Goal: Find specific page/section: Find specific page/section

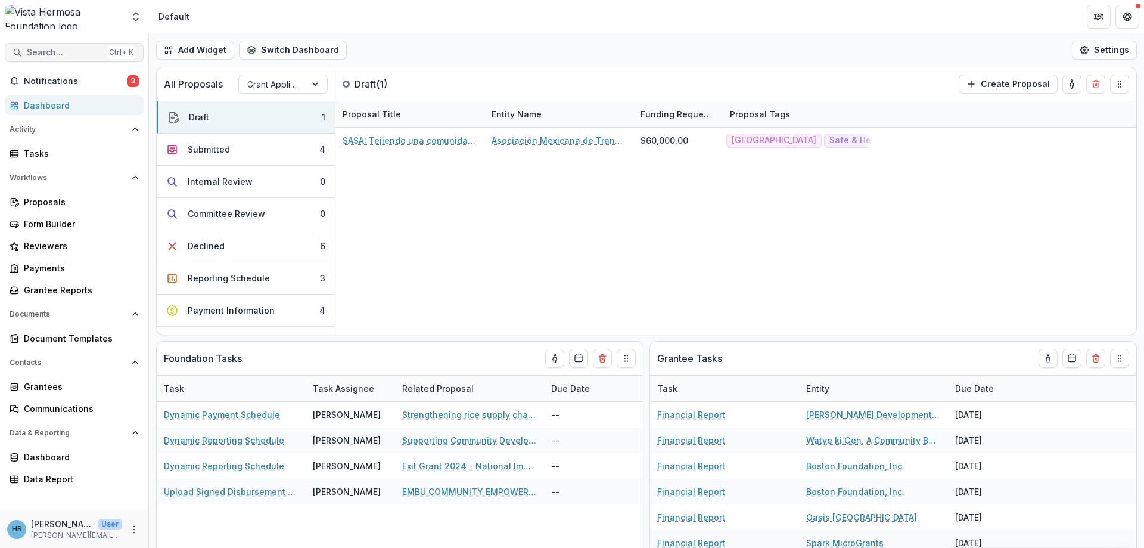
click at [60, 48] on span "Search..." at bounding box center [64, 53] width 75 height 10
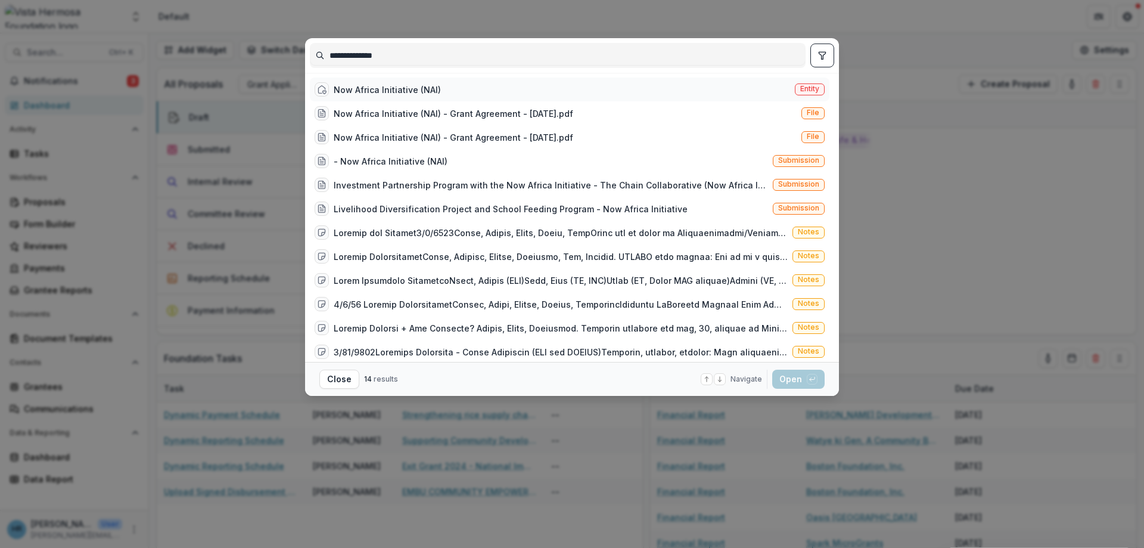
type input "**********"
click at [406, 92] on div "Now Africa Initiative (NAI)" at bounding box center [387, 89] width 107 height 13
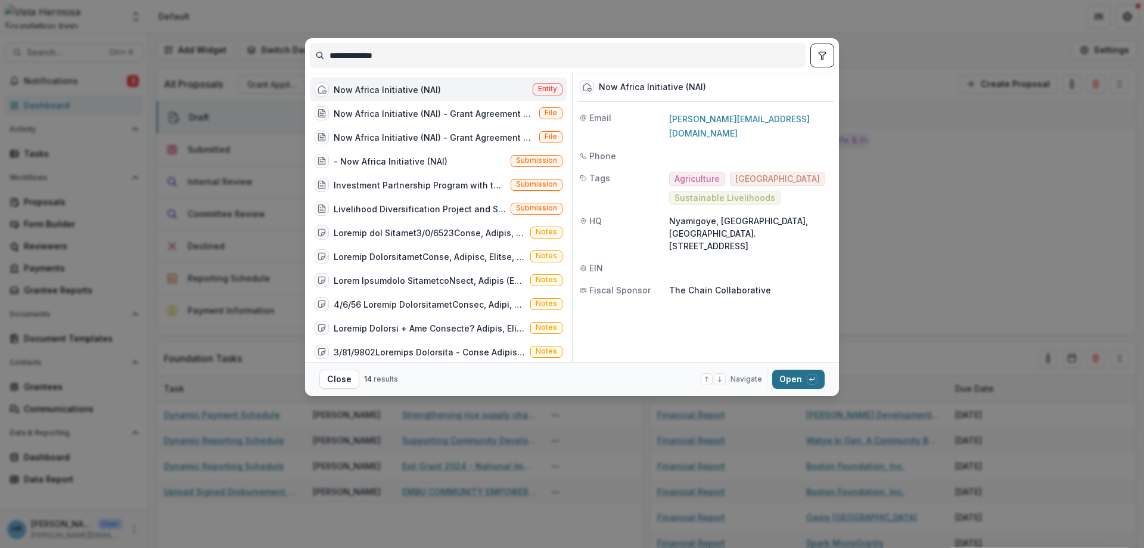
click at [817, 375] on button "Open with enter key" at bounding box center [798, 378] width 52 height 19
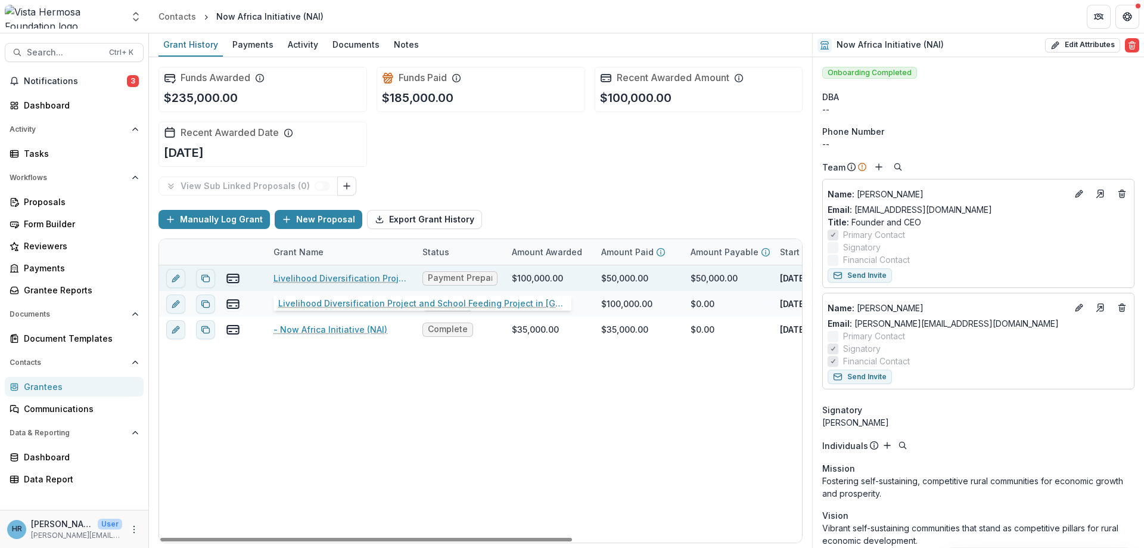
click at [312, 277] on link "Livelihood Diversification Project and School Feeding Project in [GEOGRAPHIC_DA…" at bounding box center [340, 278] width 135 height 13
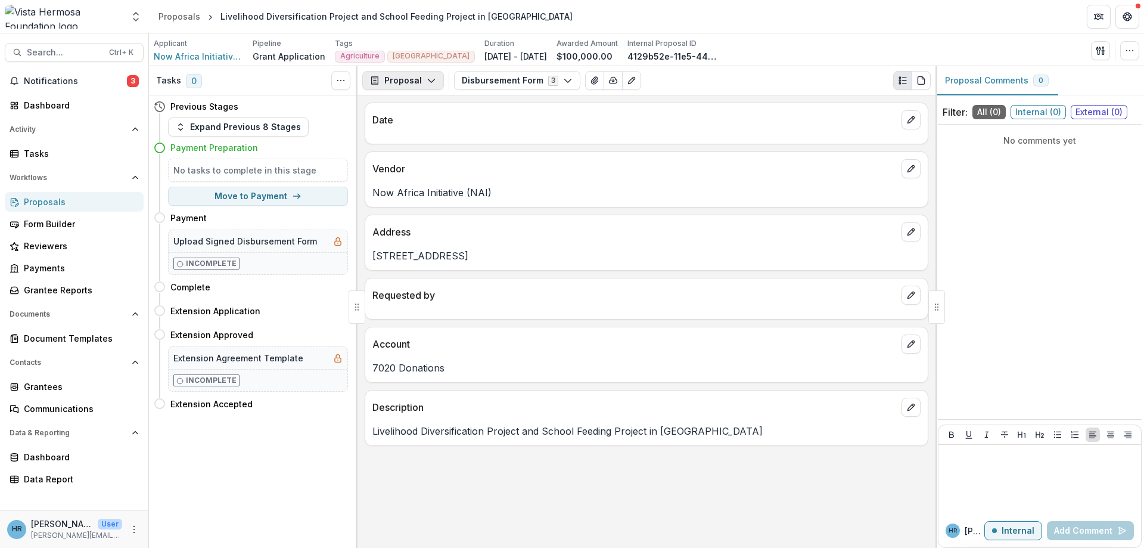
click at [427, 80] on icon "button" at bounding box center [432, 81] width 10 height 10
click at [470, 80] on button "Disbursement Form 3" at bounding box center [517, 80] width 126 height 19
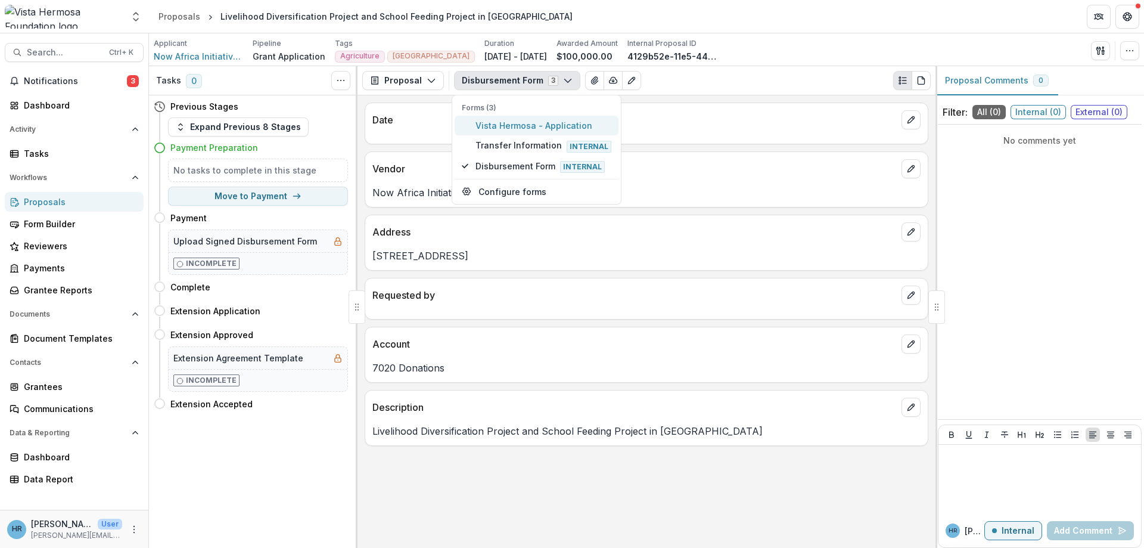
click at [499, 127] on span "Vista Hermosa - Application" at bounding box center [543, 125] width 136 height 13
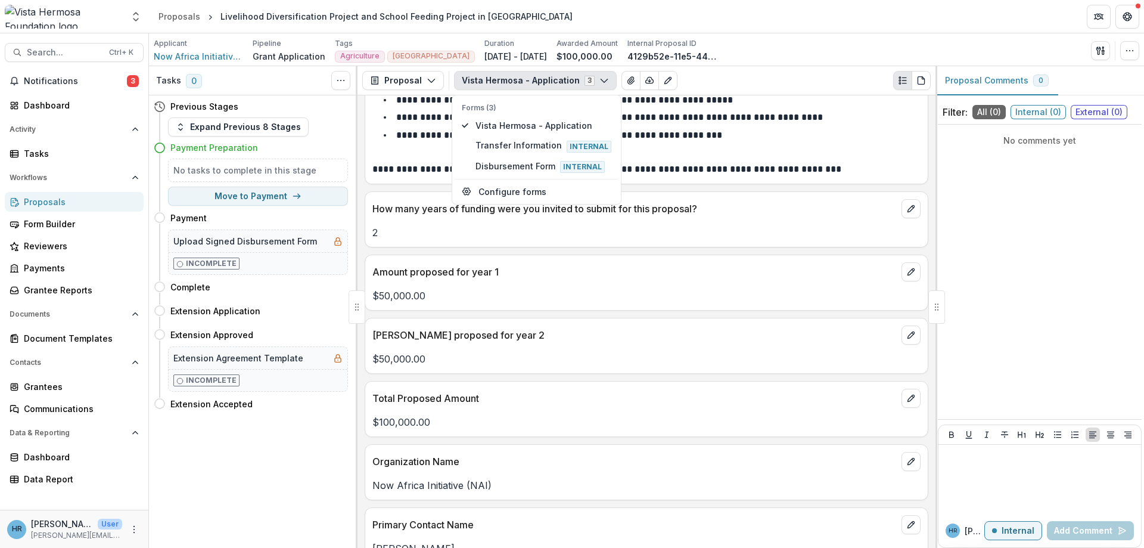
scroll to position [357, 0]
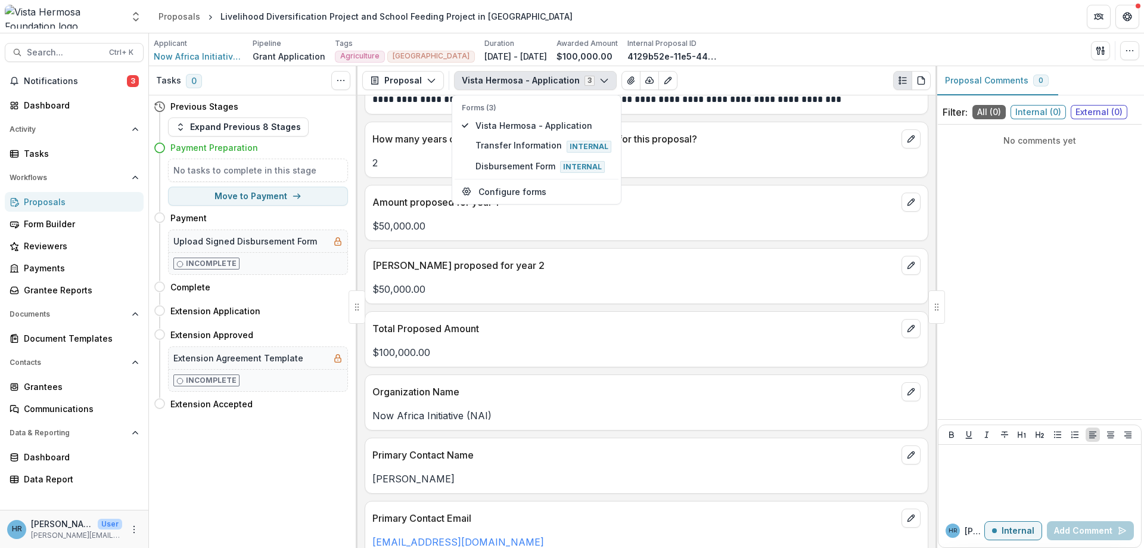
click at [577, 341] on div "$100,000.00" at bounding box center [646, 348] width 562 height 21
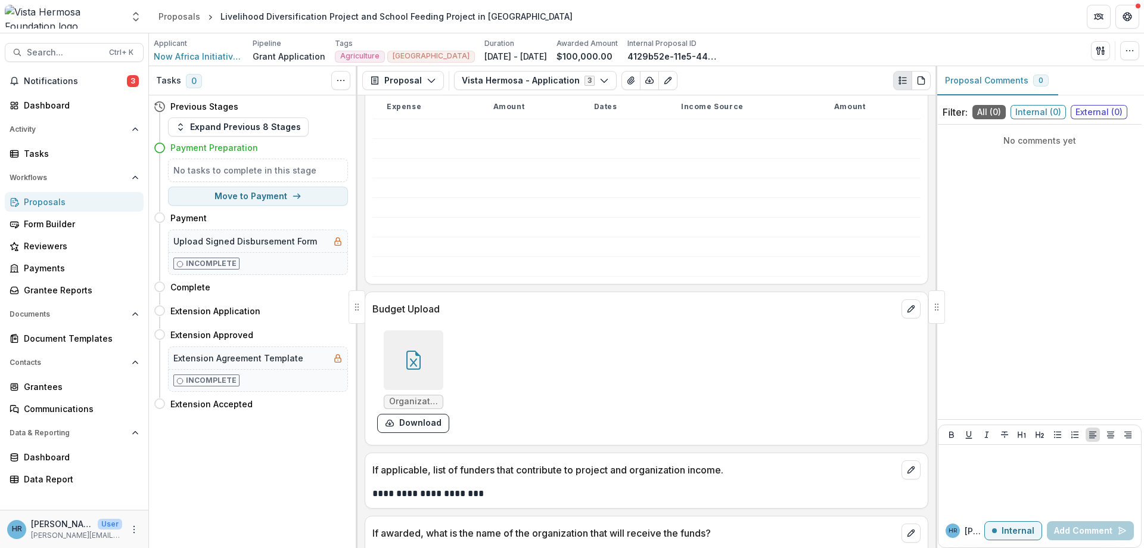
scroll to position [7650, 0]
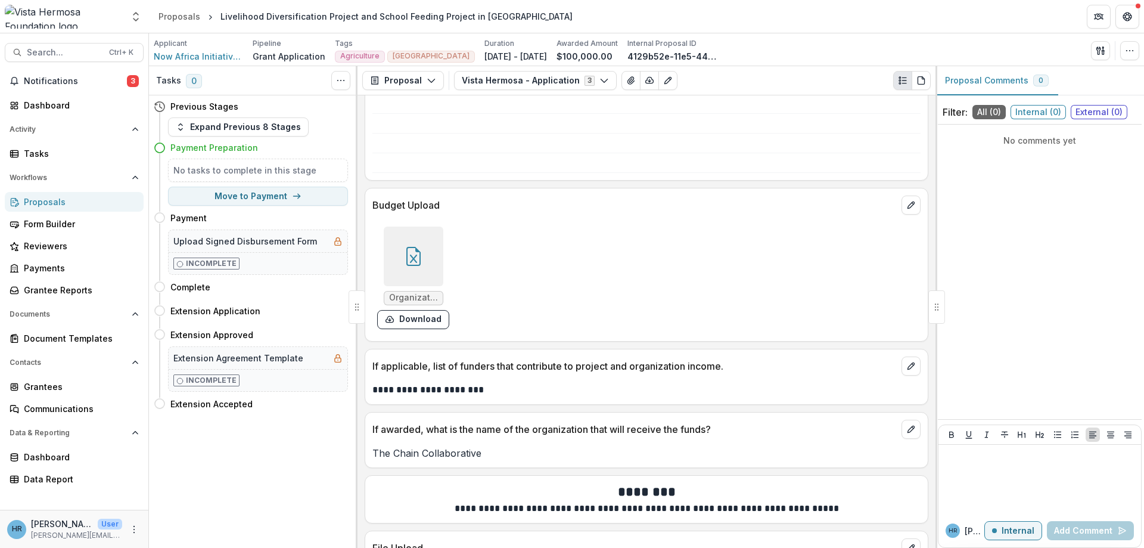
click at [419, 245] on div at bounding box center [414, 256] width 60 height 60
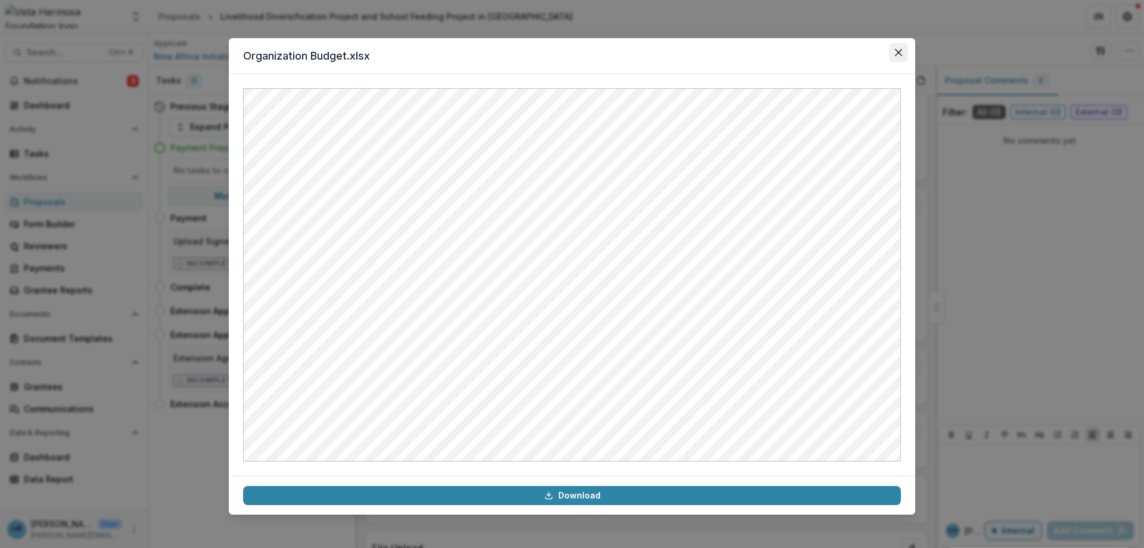
click at [897, 52] on icon "Close" at bounding box center [898, 52] width 7 height 7
